Goal: Task Accomplishment & Management: Complete application form

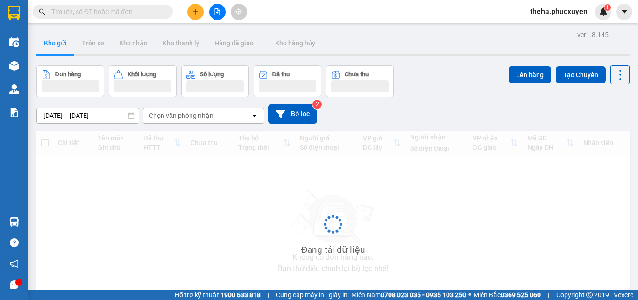
click at [193, 8] on icon "plus" at bounding box center [196, 11] width 7 height 7
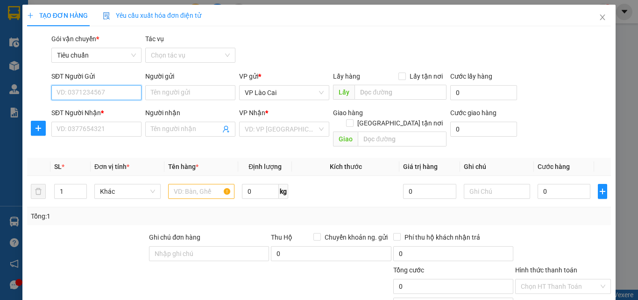
click at [121, 89] on input "SĐT Người Gửi" at bounding box center [96, 92] width 90 height 15
click at [96, 109] on div "0983988998" at bounding box center [96, 111] width 78 height 10
type input "0983988998"
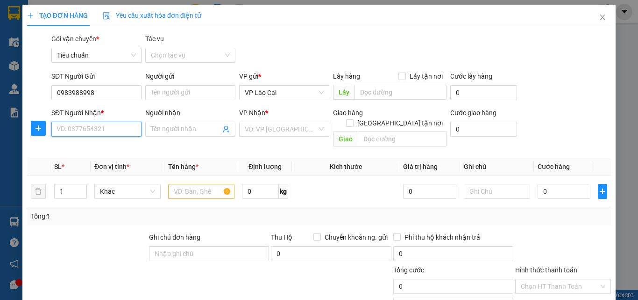
click at [99, 132] on input "SĐT Người Nhận *" at bounding box center [96, 129] width 90 height 15
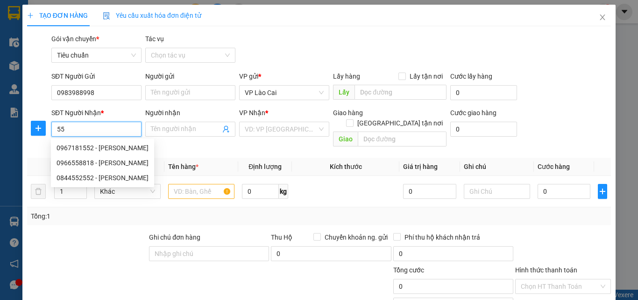
type input "5"
click at [83, 148] on div "0912215525 - THU UÔNG BÍ" at bounding box center [98, 148] width 82 height 10
type input "0912215525"
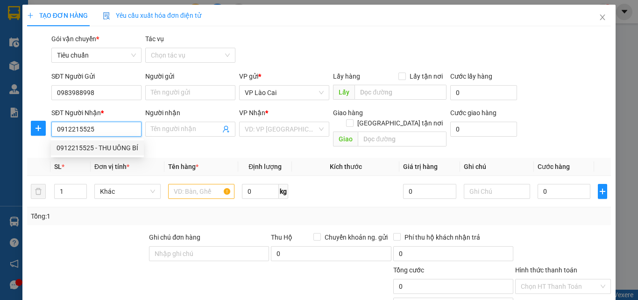
type input "THU UÔNG BÍ"
type input "UÔNG BÍ"
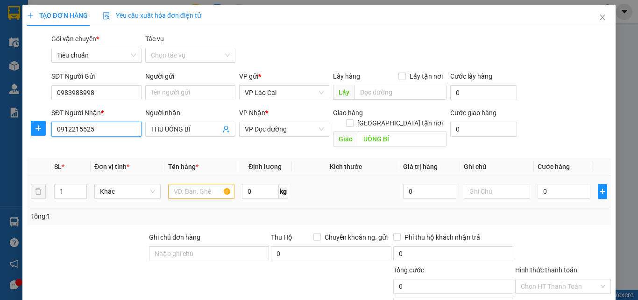
type input "0912215525"
click at [192, 184] on input "text" at bounding box center [201, 191] width 66 height 15
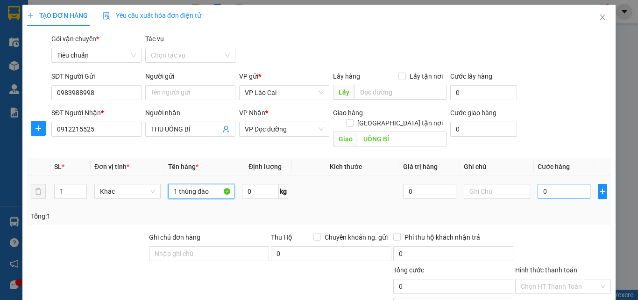
type input "1 thùng đào"
click at [545, 184] on input "0" at bounding box center [564, 191] width 53 height 15
type input "5"
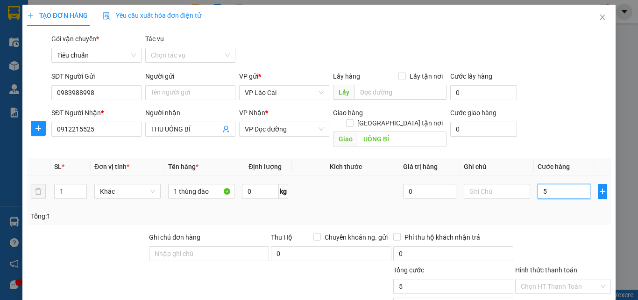
type input "50"
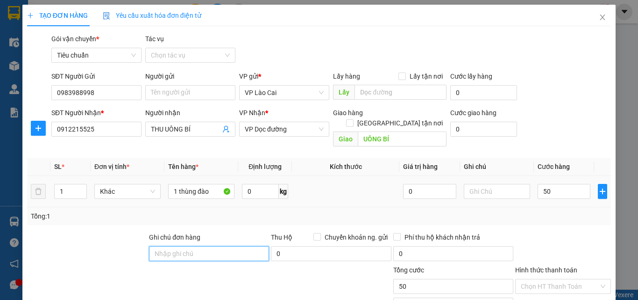
type input "50.000"
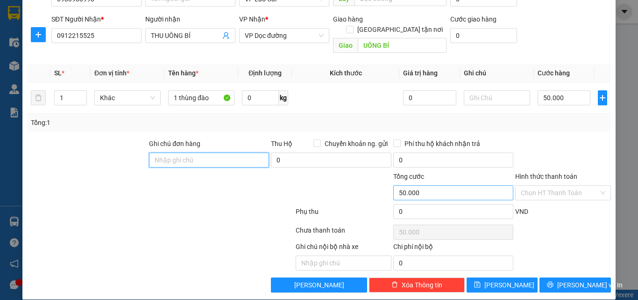
scroll to position [94, 0]
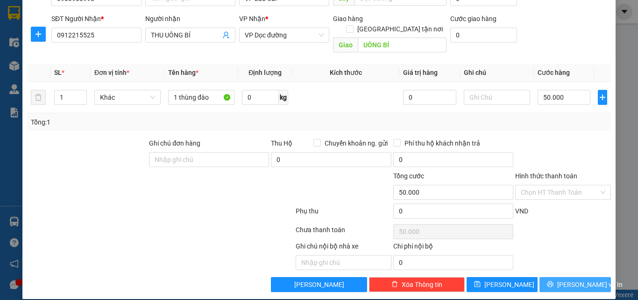
drag, startPoint x: 567, startPoint y: 271, endPoint x: 568, endPoint y: 266, distance: 5.2
click at [567, 279] on span "[PERSON_NAME] và In" at bounding box center [590, 284] width 65 height 10
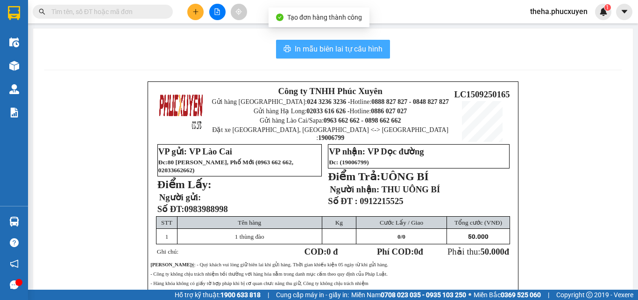
click at [324, 57] on button "In mẫu biên lai tự cấu hình" at bounding box center [333, 49] width 114 height 19
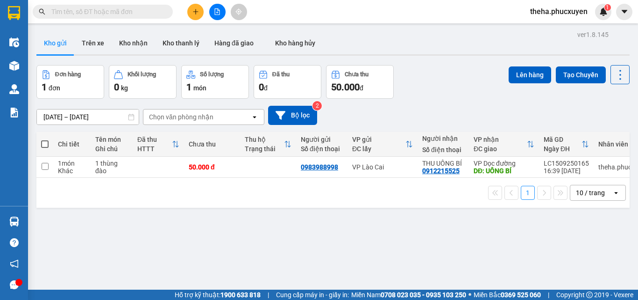
click at [133, 11] on input "text" at bounding box center [106, 12] width 110 height 10
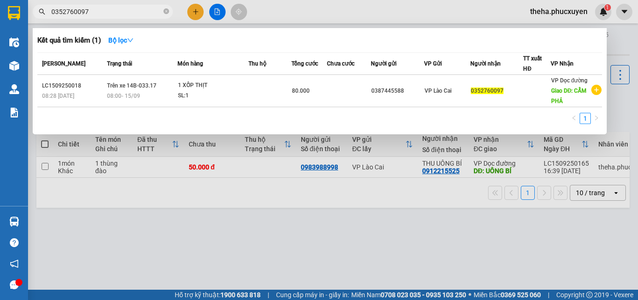
type input "0352760097"
click at [199, 8] on div at bounding box center [319, 150] width 638 height 300
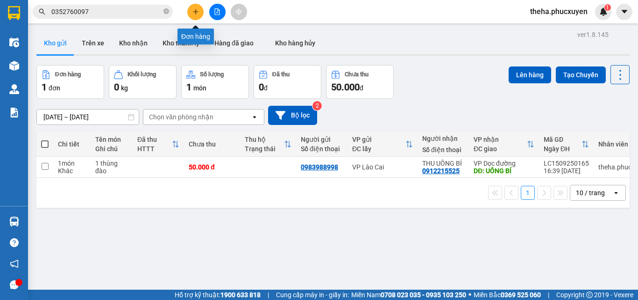
click at [196, 8] on button at bounding box center [195, 12] width 16 height 16
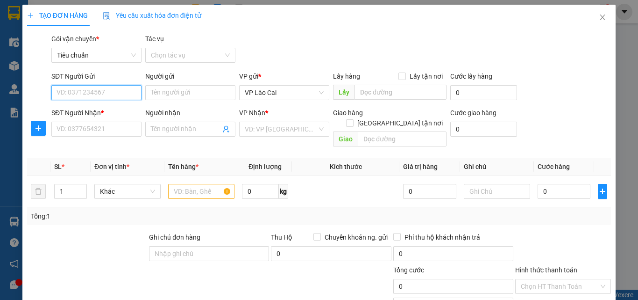
click at [97, 92] on input "SĐT Người Gửi" at bounding box center [96, 92] width 90 height 15
click at [86, 112] on div "0973108650" at bounding box center [96, 111] width 78 height 10
type input "0973108650"
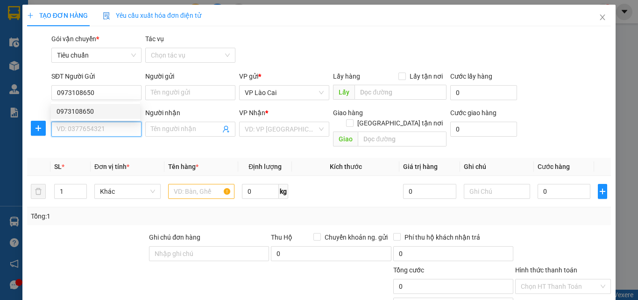
click at [94, 129] on input "SĐT Người Nhận *" at bounding box center [96, 129] width 90 height 15
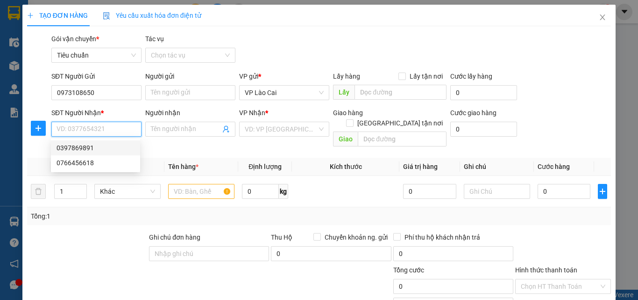
click at [92, 145] on div "0397869891" at bounding box center [96, 148] width 78 height 10
type input "0397869891"
type input "HẠ LONG"
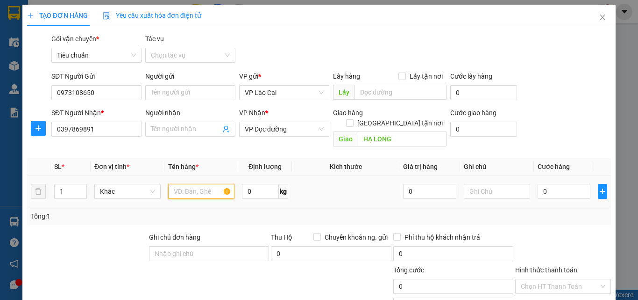
click at [209, 184] on input "text" at bounding box center [201, 191] width 66 height 15
type input "1 tải đồ khô"
click at [542, 186] on input "0" at bounding box center [564, 191] width 53 height 15
type input "1"
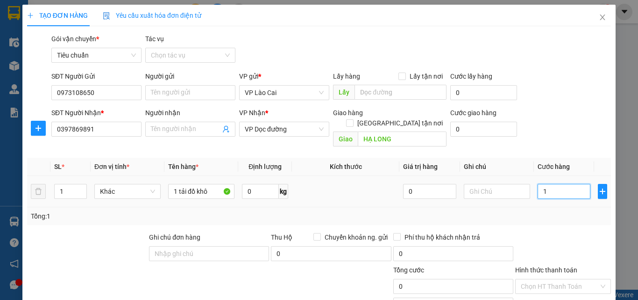
type input "1"
type input "15"
type input "150"
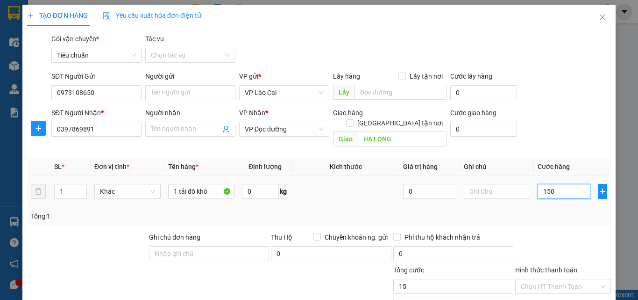
type input "150"
type input "150.000"
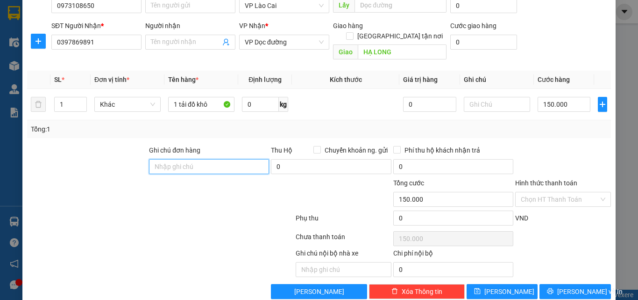
scroll to position [94, 0]
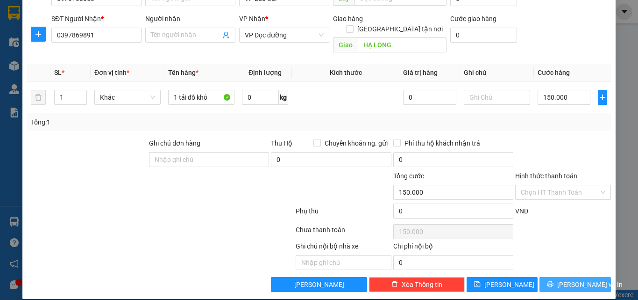
click at [581, 279] on span "[PERSON_NAME] và In" at bounding box center [590, 284] width 65 height 10
click at [584, 279] on span "[PERSON_NAME] và In" at bounding box center [590, 284] width 65 height 10
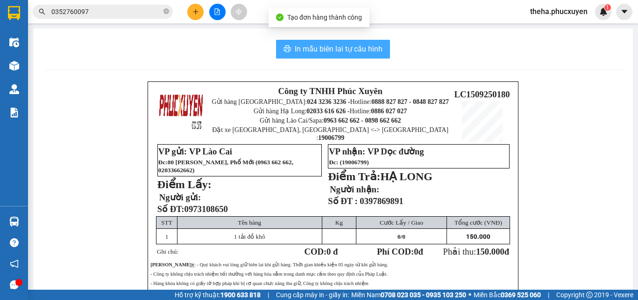
click at [370, 53] on span "In mẫu biên lai tự cấu hình" at bounding box center [339, 49] width 88 height 12
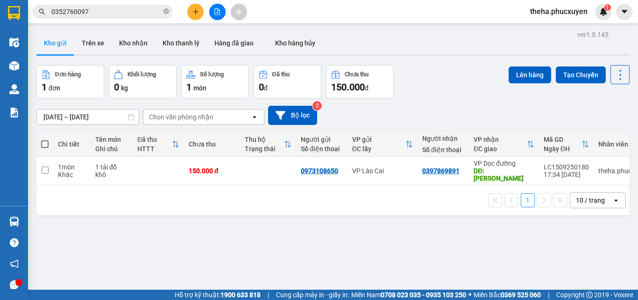
click at [194, 11] on icon "plus" at bounding box center [196, 11] width 7 height 7
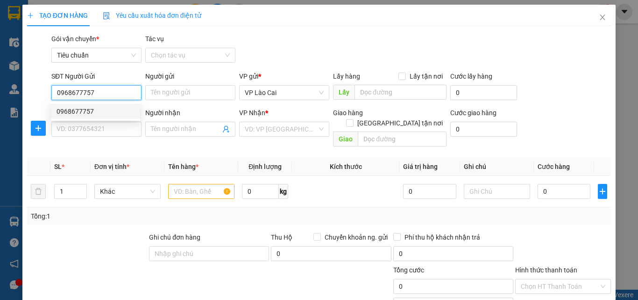
click at [86, 116] on div "0968677757" at bounding box center [95, 111] width 89 height 15
type input "0968677757"
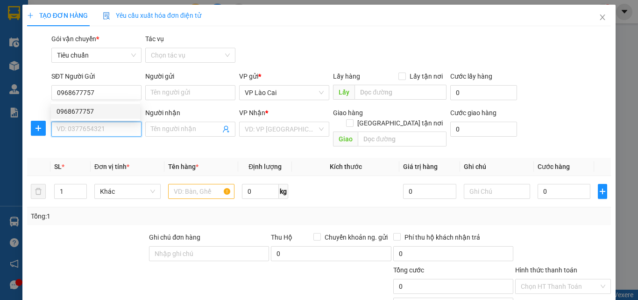
click at [86, 123] on input "SĐT Người Nhận *" at bounding box center [96, 129] width 90 height 15
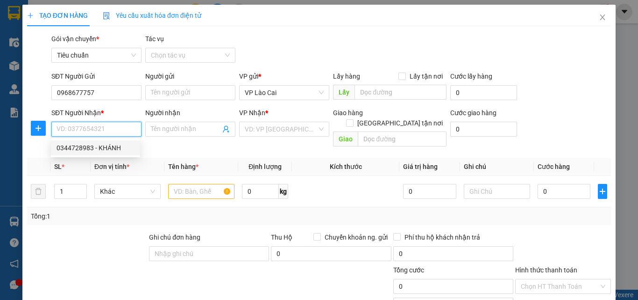
click at [85, 147] on div "0344728983 - KHÁNH" at bounding box center [96, 148] width 78 height 10
type input "0344728983"
type input "KHÁNH"
type input "HẠ LONG"
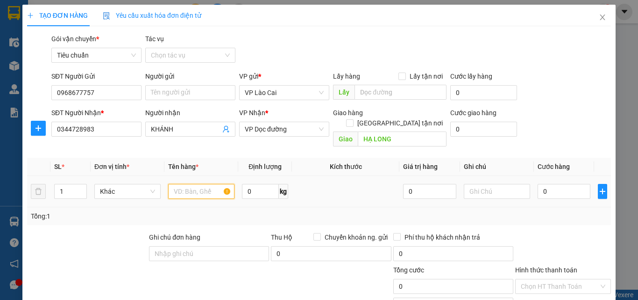
click at [203, 184] on input "text" at bounding box center [201, 191] width 66 height 15
type input "3 thùng hoa ghép đôi"
click at [550, 184] on input "0" at bounding box center [564, 191] width 53 height 15
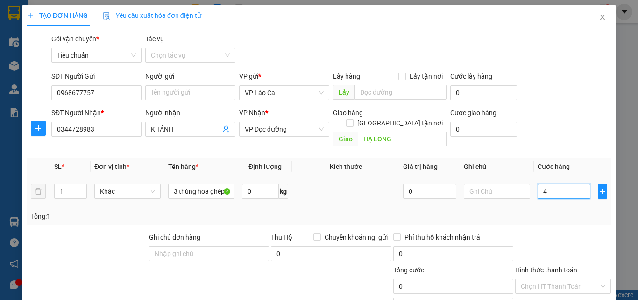
type input "47"
type input "4"
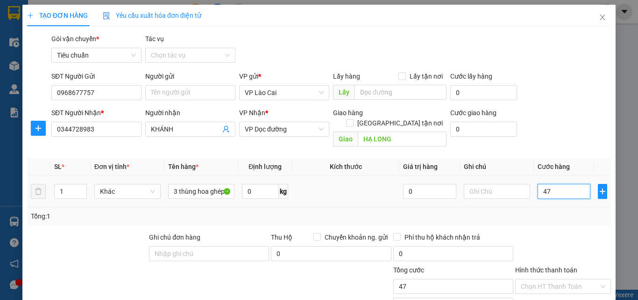
type input "4"
type input "45"
type input "450"
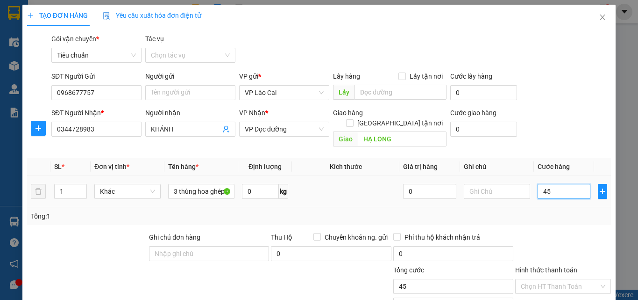
type input "450"
click at [550, 215] on div "Transit Pickup Surcharge Ids Transit Deliver Surcharge Ids Transit Deliver Surc…" at bounding box center [319, 210] width 584 height 352
type input "450.000"
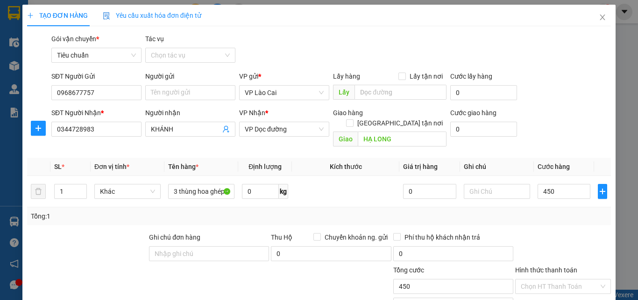
type input "450.000"
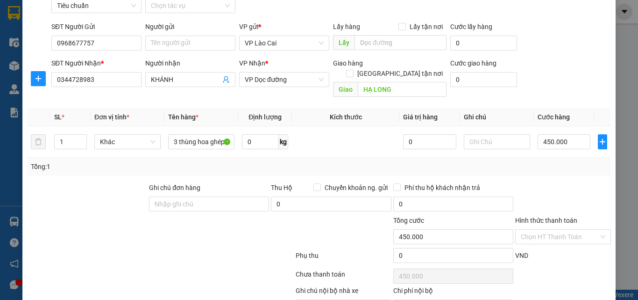
scroll to position [94, 0]
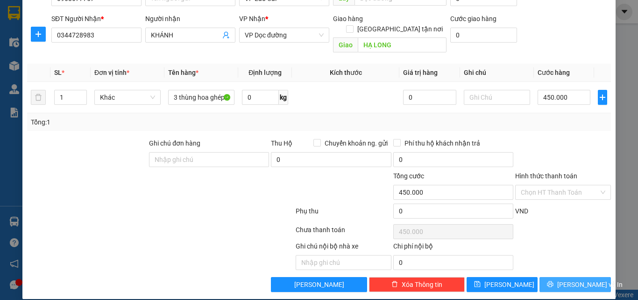
click at [554, 280] on icon "printer" at bounding box center [550, 283] width 7 height 7
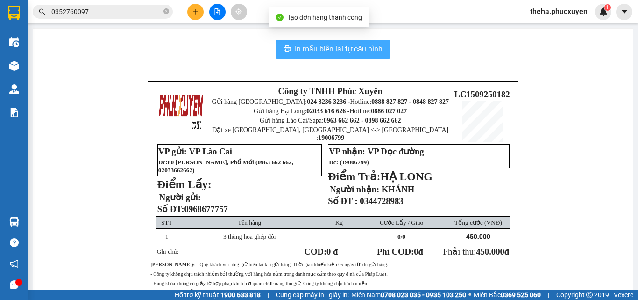
click at [335, 49] on span "In mẫu biên lai tự cấu hình" at bounding box center [339, 49] width 88 height 12
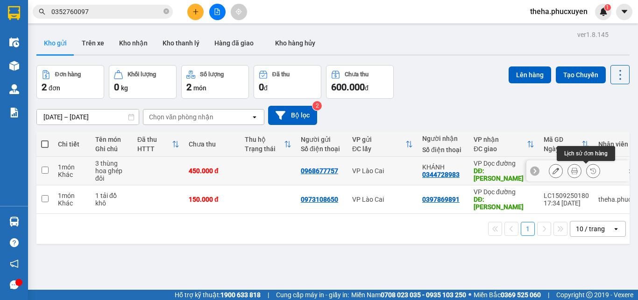
click at [572, 169] on icon at bounding box center [575, 170] width 7 height 7
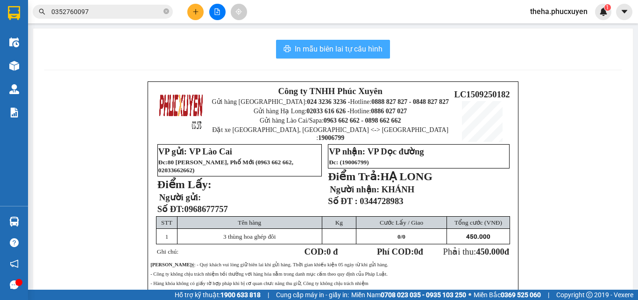
click at [368, 56] on button "In mẫu biên lai tự cấu hình" at bounding box center [333, 49] width 114 height 19
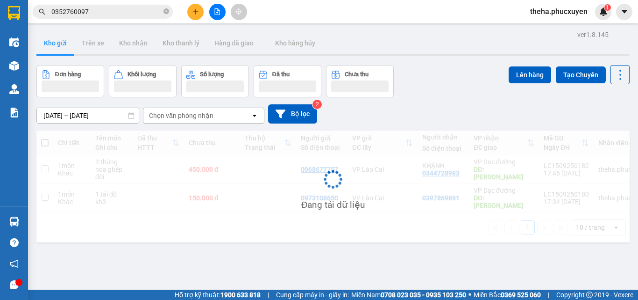
click at [284, 203] on div "Đang tải dữ liệu" at bounding box center [333, 186] width 594 height 112
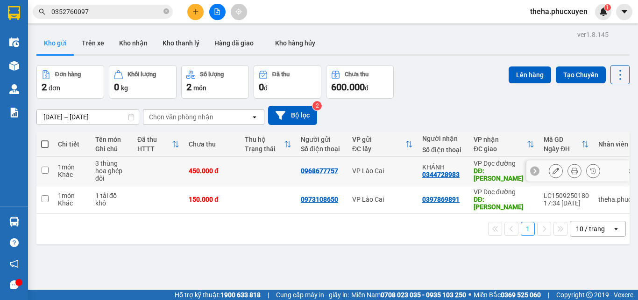
click at [553, 169] on icon at bounding box center [556, 170] width 7 height 7
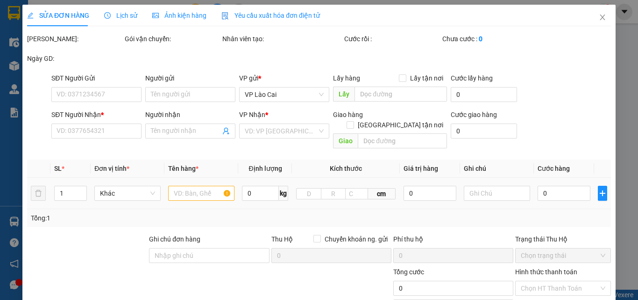
type input "0968677757"
type input "0344728983"
type input "KHÁNH"
type input "HẠ LONG"
type input "450.000"
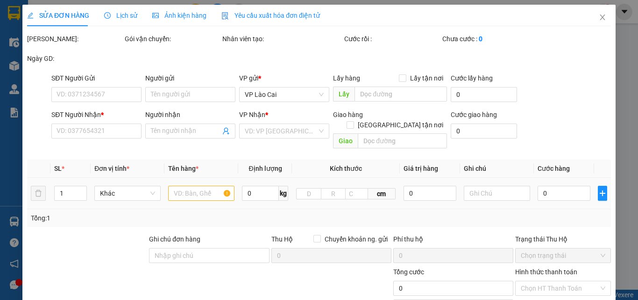
type input "450.000"
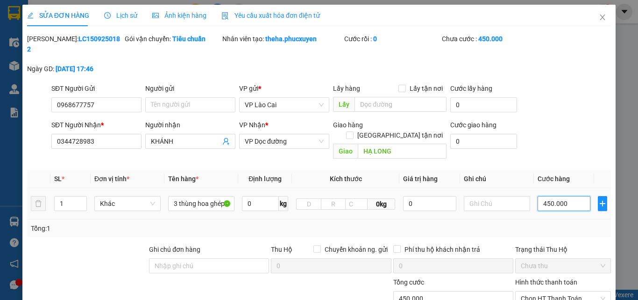
click at [538, 196] on input "450.000" at bounding box center [564, 203] width 53 height 15
type input "5"
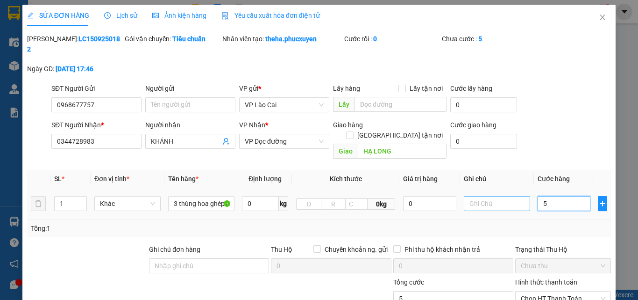
type input "55"
type input "5"
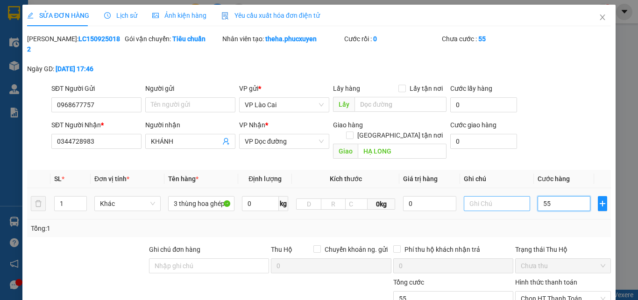
type input "5"
type input "50"
type input "500"
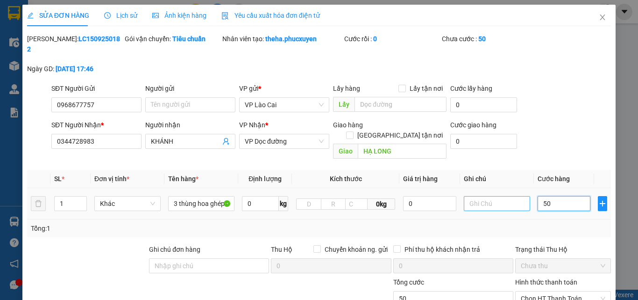
type input "500"
click at [527, 193] on td at bounding box center [497, 203] width 74 height 31
type input "500.000"
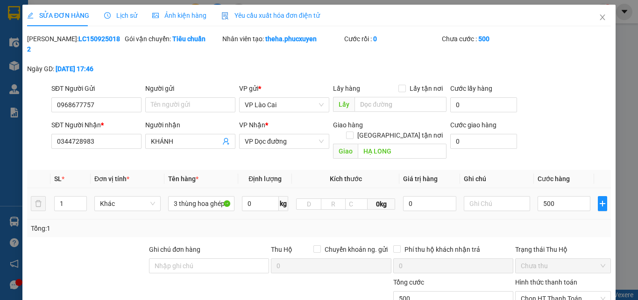
type input "500.000"
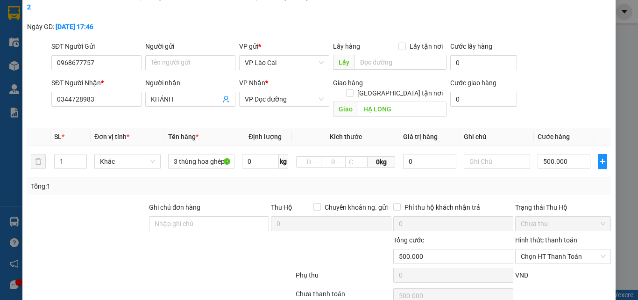
scroll to position [96, 0]
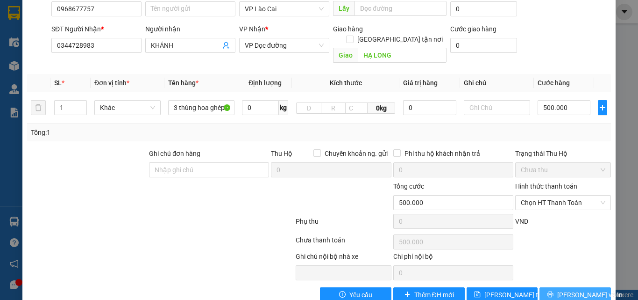
click at [550, 287] on button "[PERSON_NAME] và In" at bounding box center [576, 294] width 72 height 15
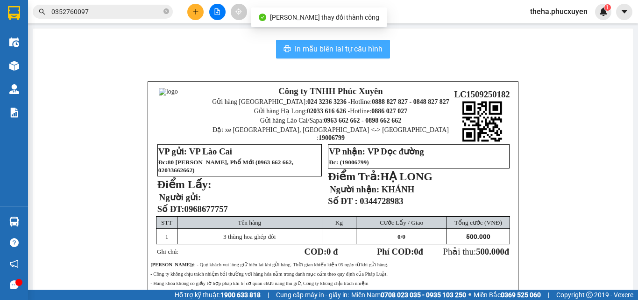
click at [367, 47] on span "In mẫu biên lai tự cấu hình" at bounding box center [339, 49] width 88 height 12
